Goal: Information Seeking & Learning: Learn about a topic

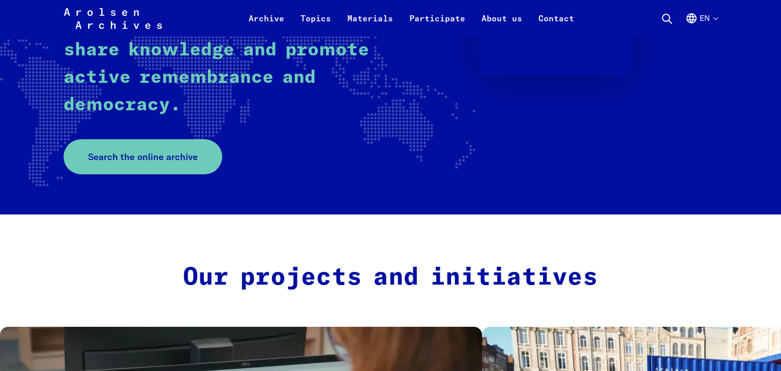
scroll to position [232, 0]
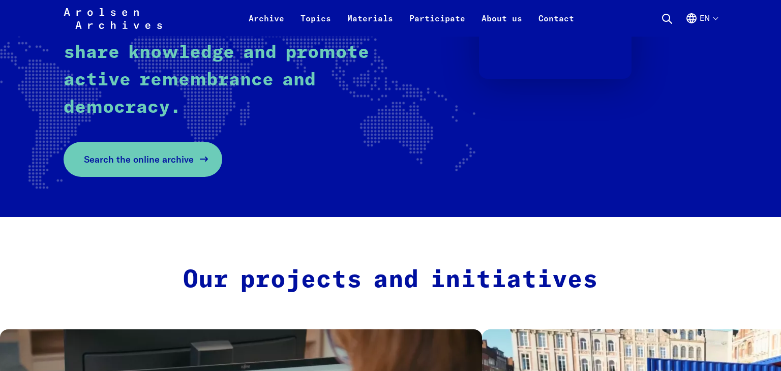
click at [150, 160] on span "Search the online archive" at bounding box center [139, 160] width 110 height 14
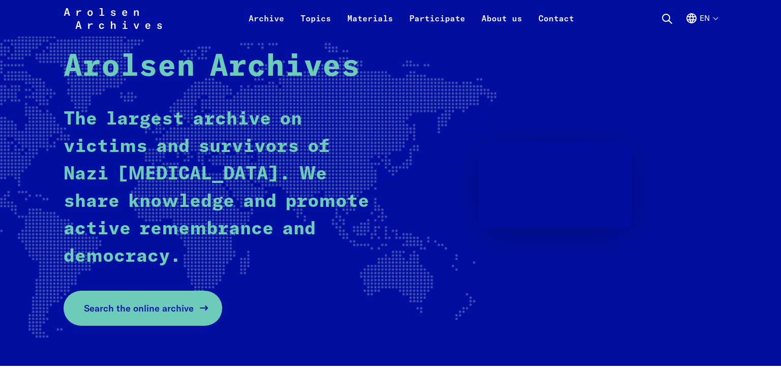
scroll to position [67, 0]
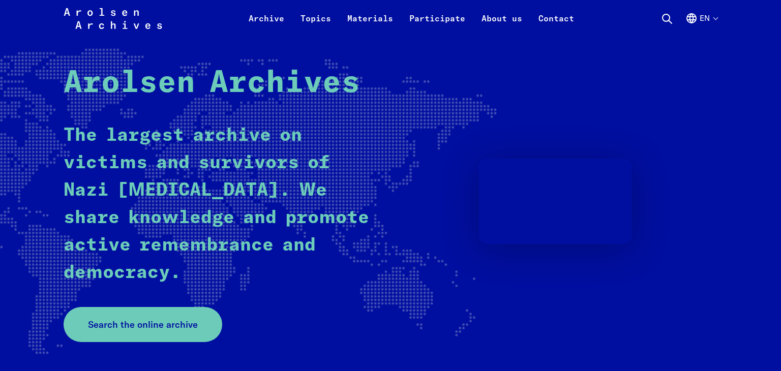
click at [666, 16] on icon at bounding box center [667, 19] width 12 height 12
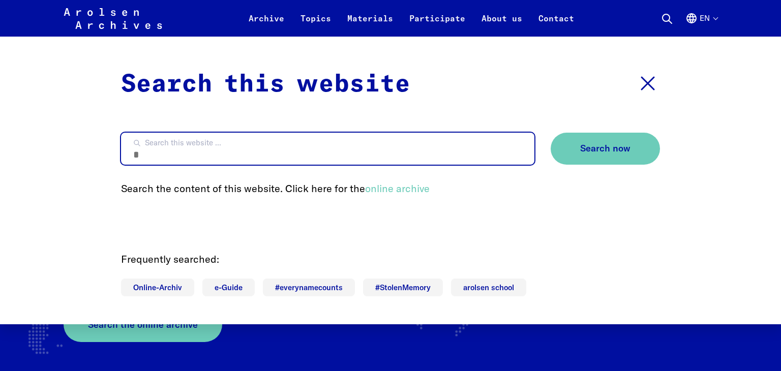
click at [346, 138] on input "Search this website ..." at bounding box center [328, 149] width 414 height 32
type input "**********"
click at [551, 133] on button "Search now" at bounding box center [605, 149] width 109 height 32
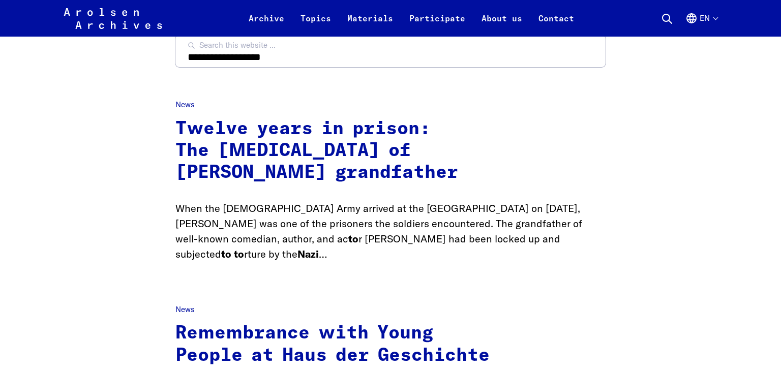
scroll to position [118, 0]
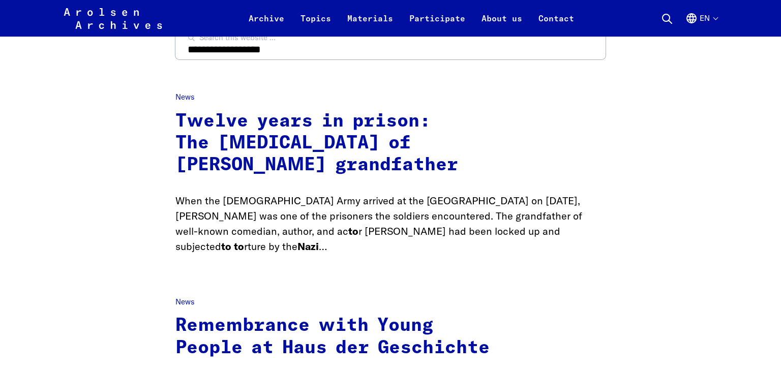
click at [312, 128] on link "Twelve years in prison: The [MEDICAL_DATA] of [PERSON_NAME] grandfather" at bounding box center [316, 143] width 283 height 62
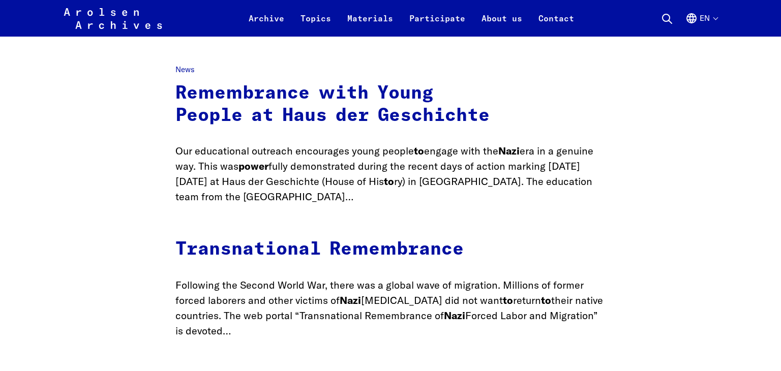
scroll to position [352, 0]
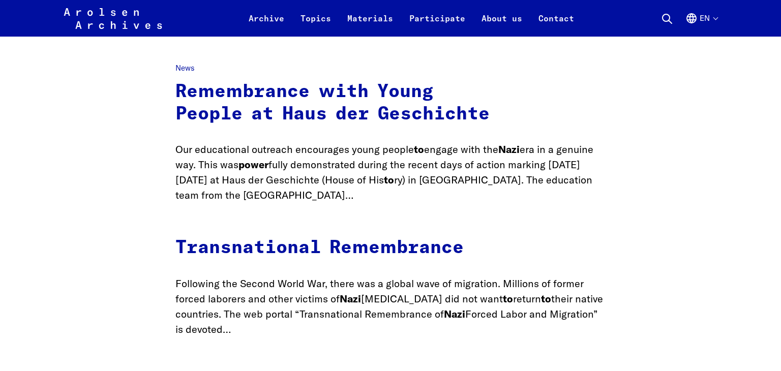
click at [415, 239] on link "Transnational Remembrance" at bounding box center [319, 248] width 288 height 18
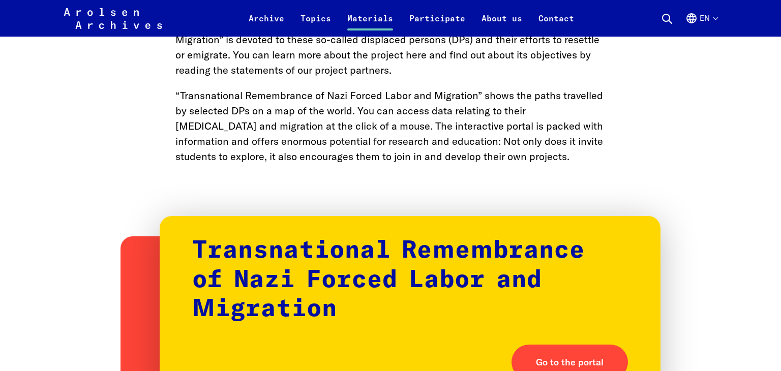
scroll to position [513, 0]
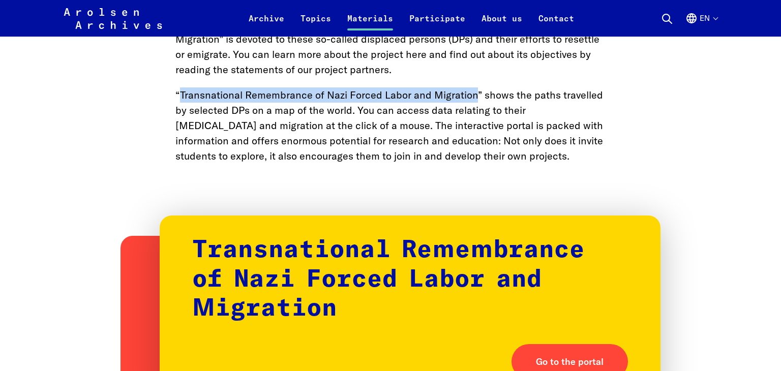
drag, startPoint x: 181, startPoint y: 94, endPoint x: 477, endPoint y: 89, distance: 296.1
click at [477, 89] on p "“Transnational Remembrance of Nazi Forced Labor and Migration” shows the paths …" at bounding box center [390, 125] width 430 height 76
copy p "Transnational Remembrance of Nazi Forced Labor and Migration"
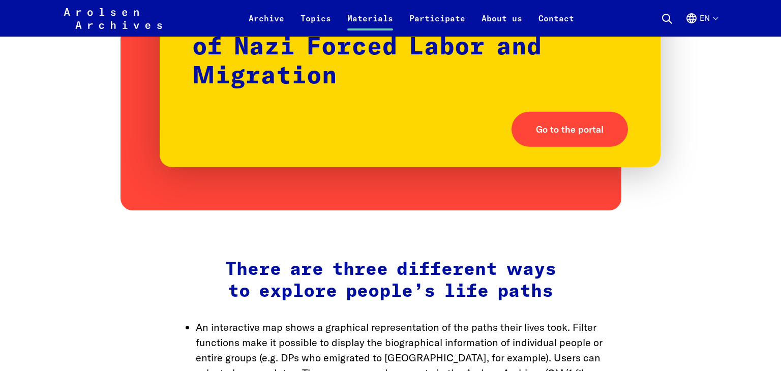
scroll to position [719, 0]
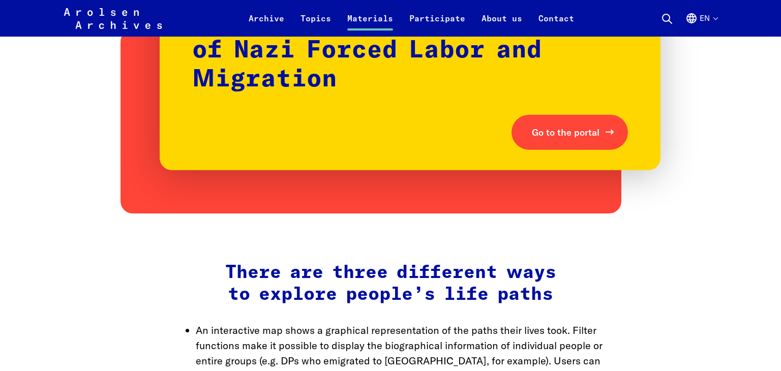
click at [580, 131] on span "Go to the portal" at bounding box center [566, 133] width 68 height 14
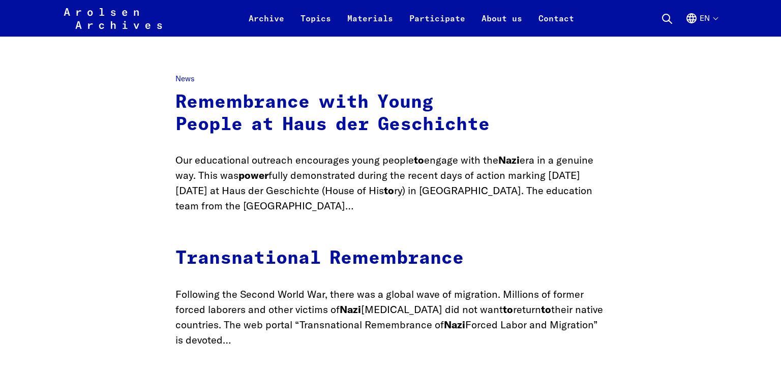
scroll to position [343, 0]
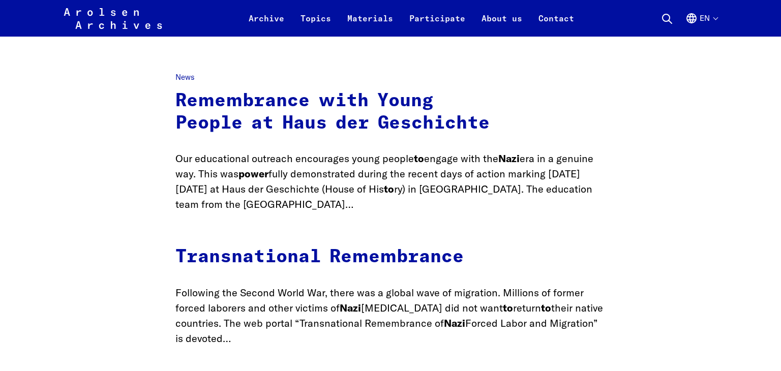
click at [367, 248] on link "Transnational Remembrance" at bounding box center [319, 257] width 288 height 18
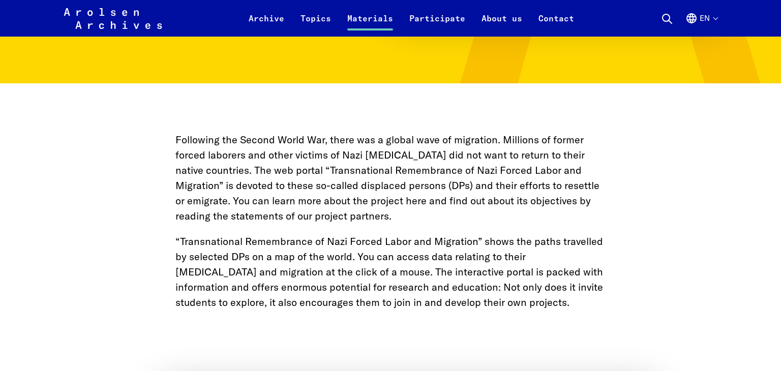
scroll to position [368, 0]
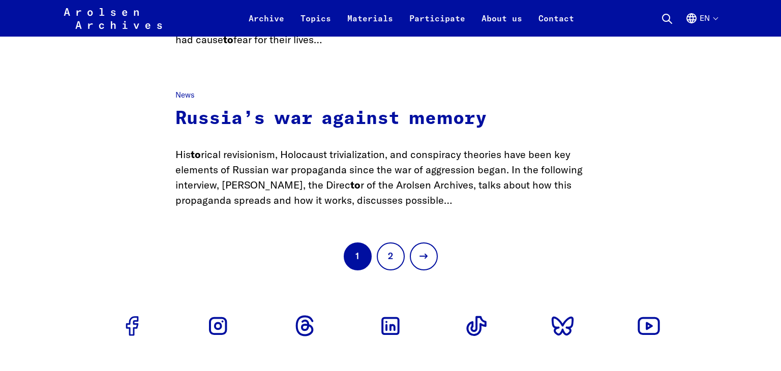
scroll to position [785, 0]
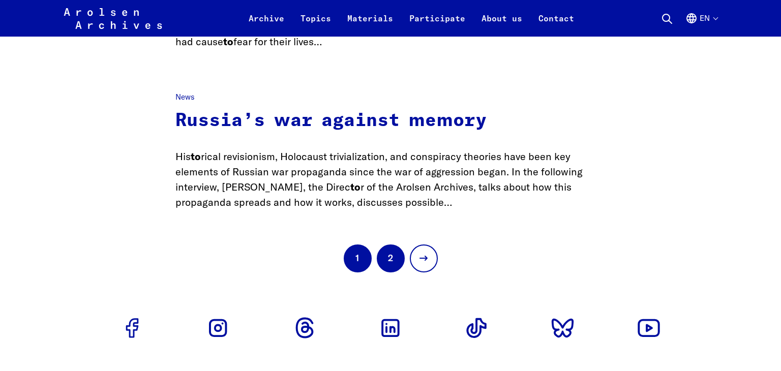
click at [377, 245] on link "2" at bounding box center [391, 259] width 28 height 28
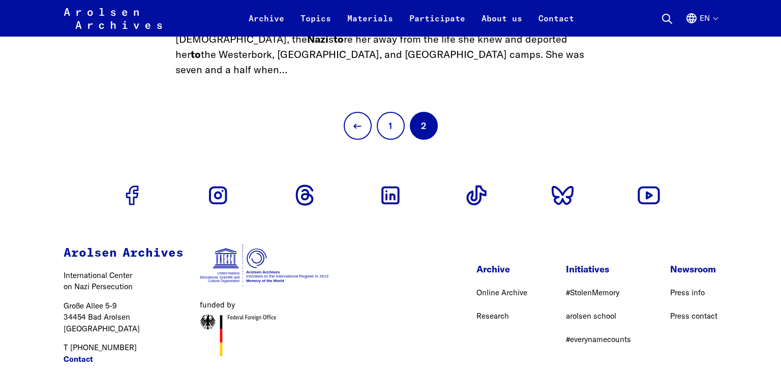
scroll to position [795, 0]
